Goal: Book appointment/travel/reservation

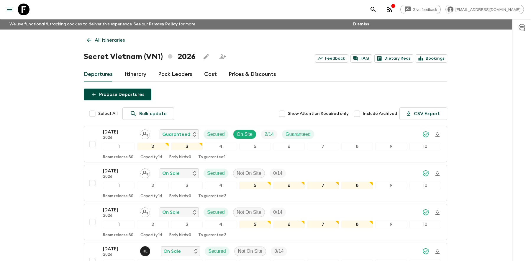
click at [27, 9] on icon at bounding box center [24, 10] width 12 height 12
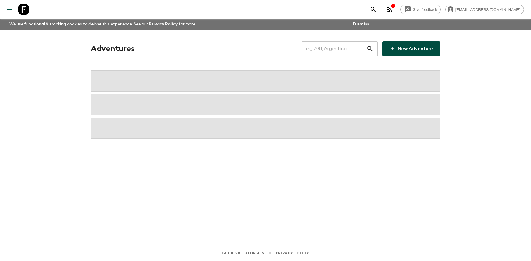
click at [323, 49] on input "text" at bounding box center [334, 48] width 65 height 17
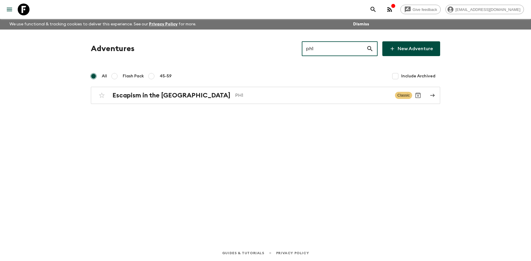
type input "ph1"
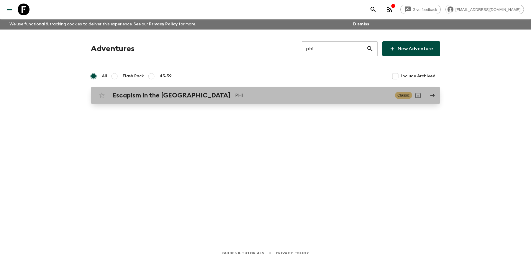
click at [235, 93] on p "PH1" at bounding box center [312, 95] width 155 height 7
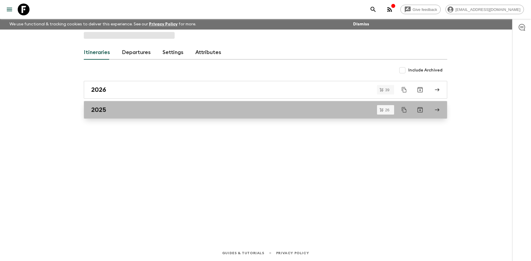
click at [105, 114] on link "2025" at bounding box center [265, 110] width 363 height 18
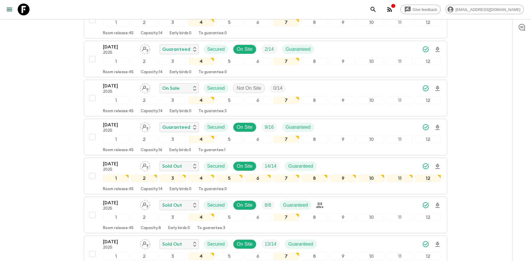
scroll to position [863, 0]
